Goal: Find contact information: Find contact information

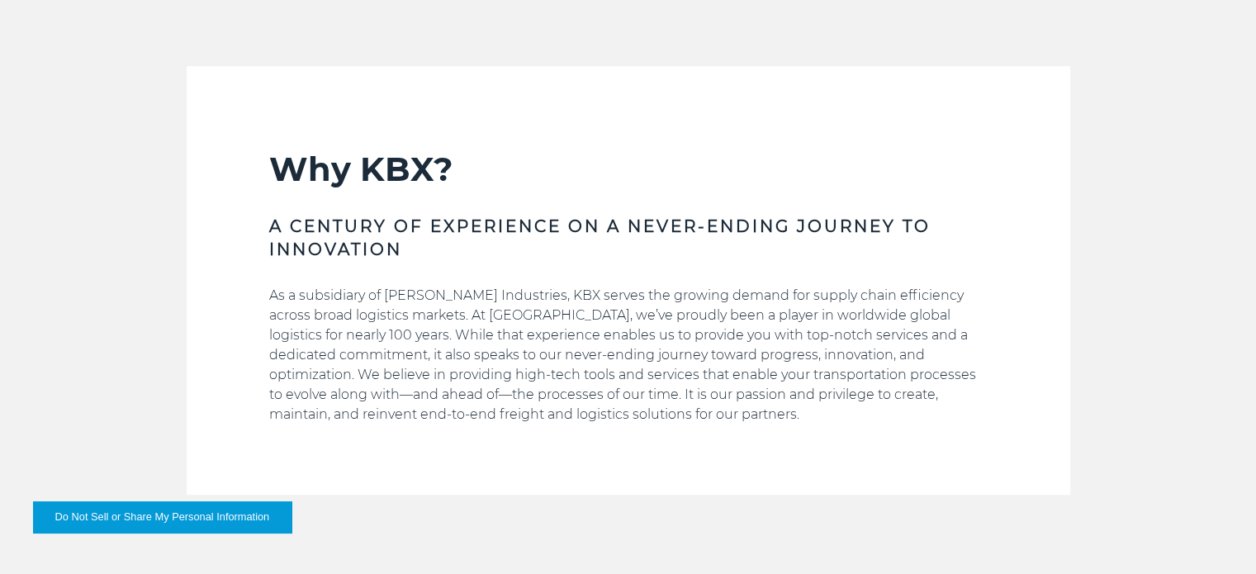
scroll to position [558, 0]
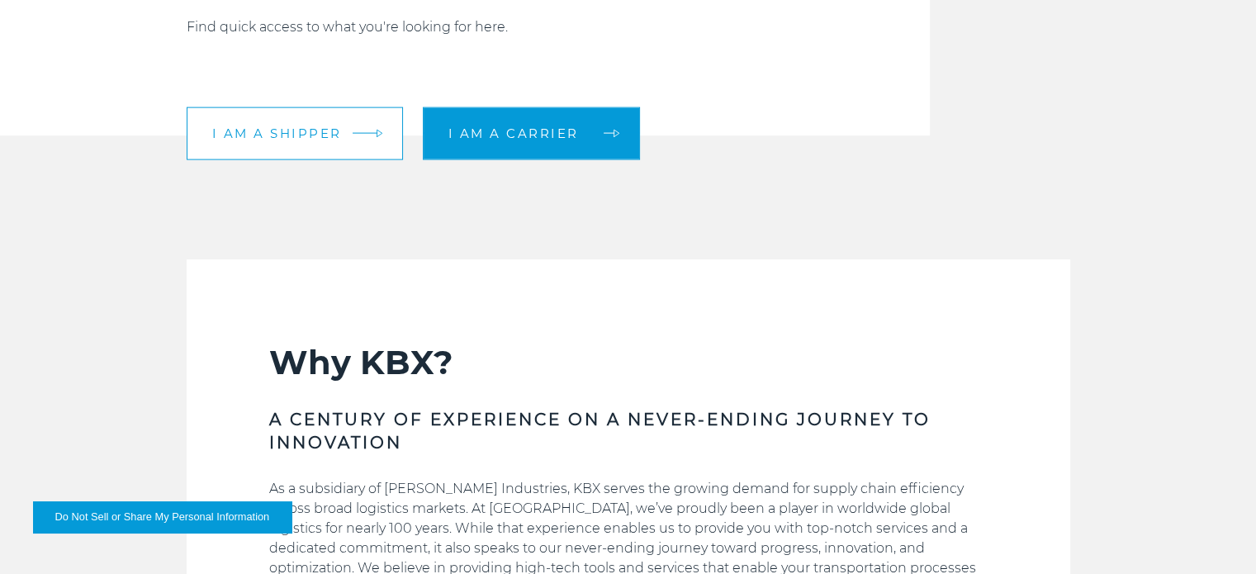
click at [289, 149] on link "I am a shipper" at bounding box center [295, 133] width 216 height 53
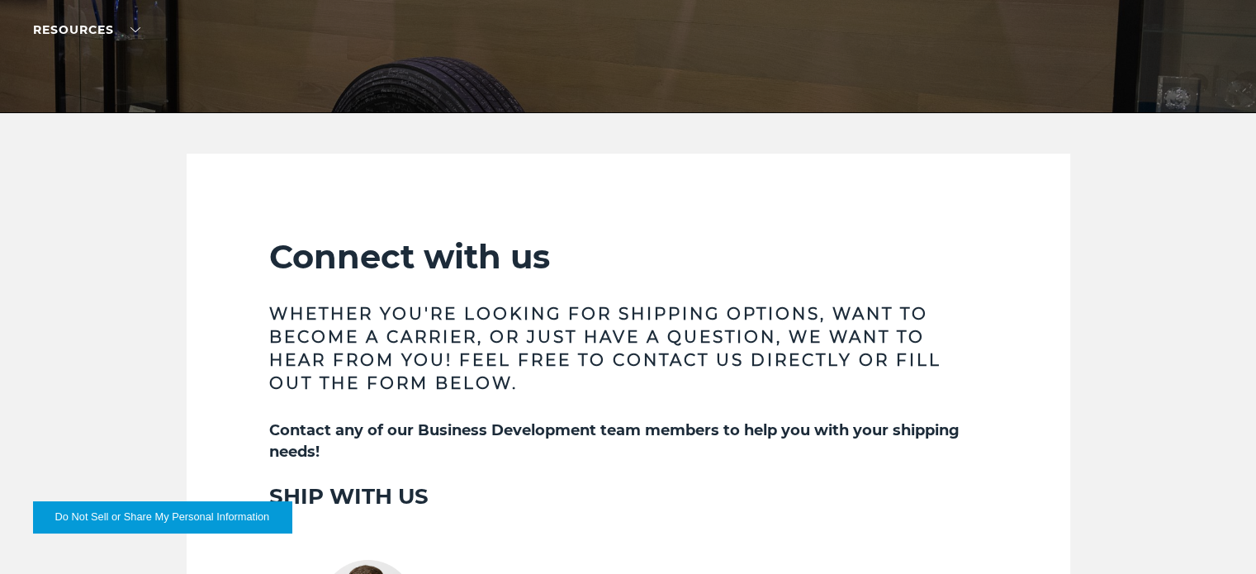
scroll to position [289, 0]
